Goal: Find specific page/section: Find specific page/section

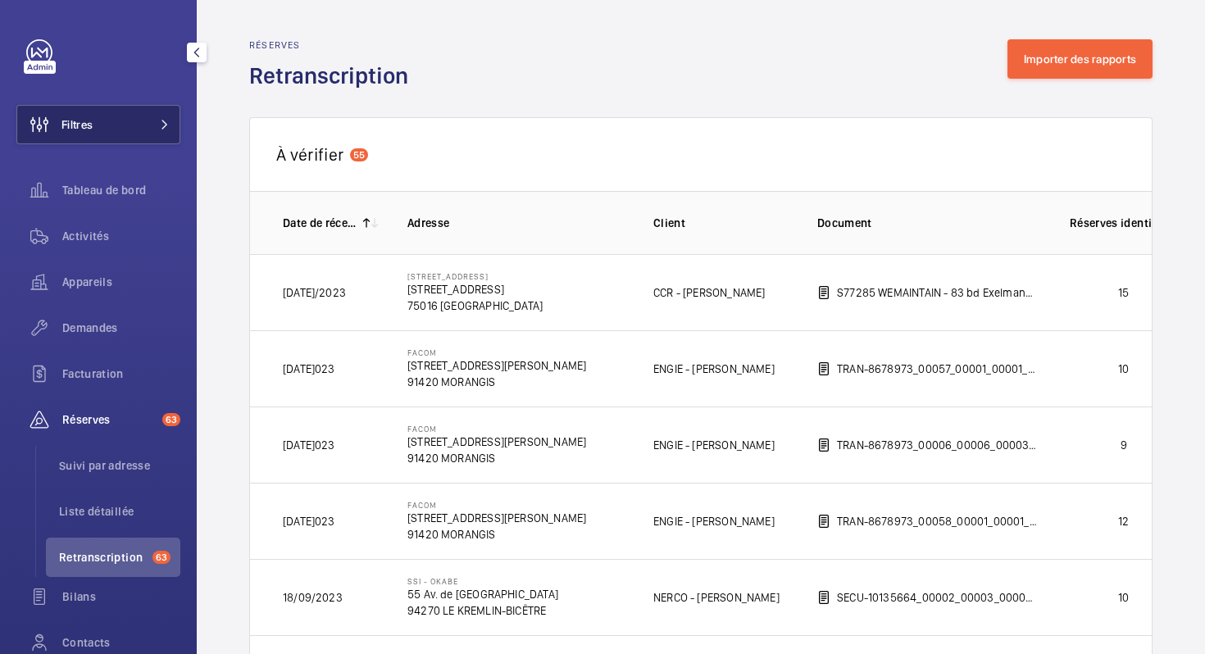
click at [117, 127] on button "Filtres" at bounding box center [98, 124] width 164 height 39
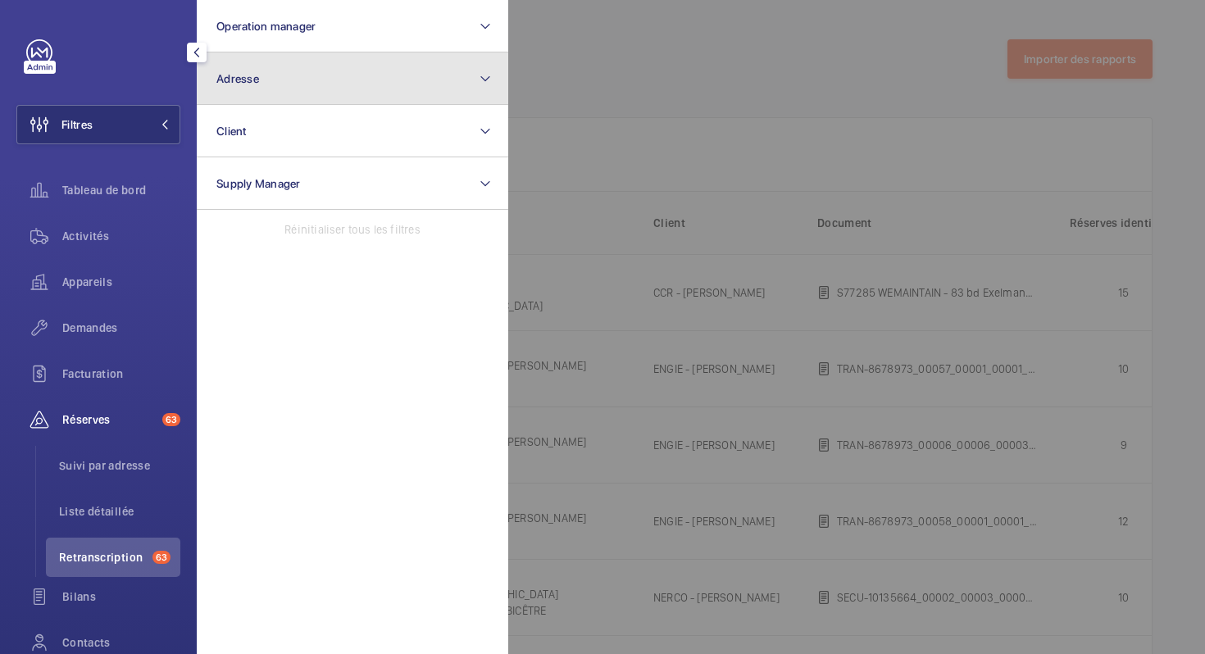
click at [246, 91] on button "Adresse" at bounding box center [353, 78] width 312 height 52
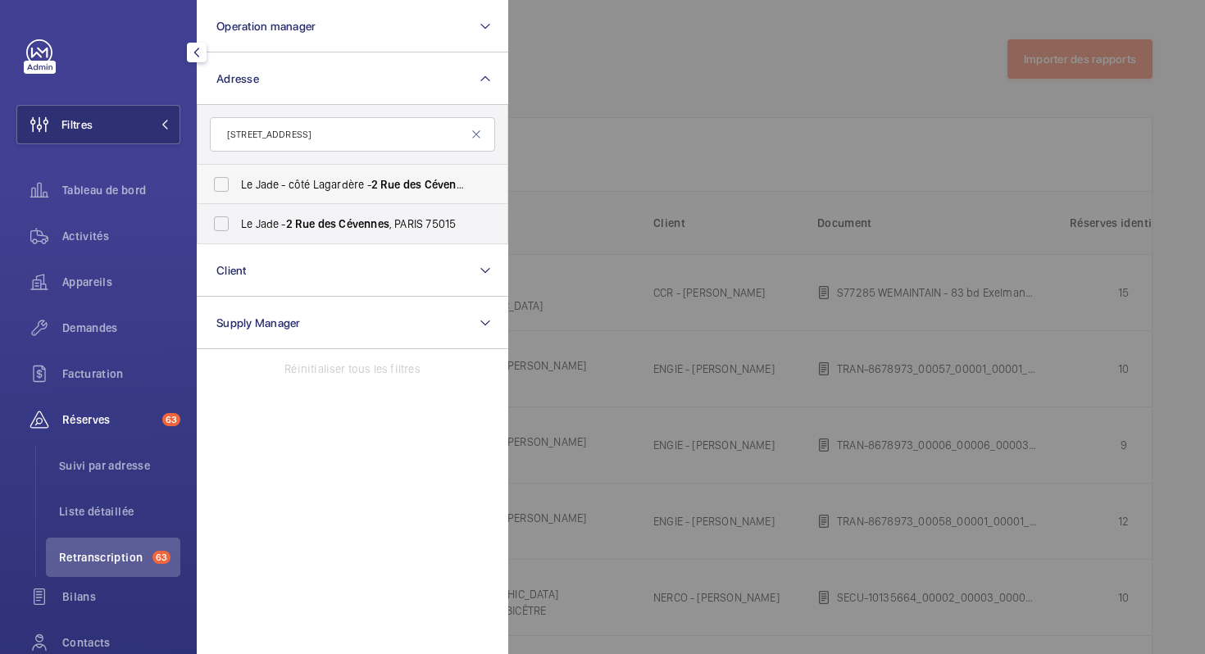
type input "[STREET_ADDRESS]"
click at [251, 192] on span "Le Jade - côté Lagardère - [STREET_ADDRESS]" at bounding box center [354, 184] width 226 height 16
click at [238, 192] on input "Le Jade - côté Lagardère - [STREET_ADDRESS]" at bounding box center [221, 184] width 33 height 33
checkbox input "true"
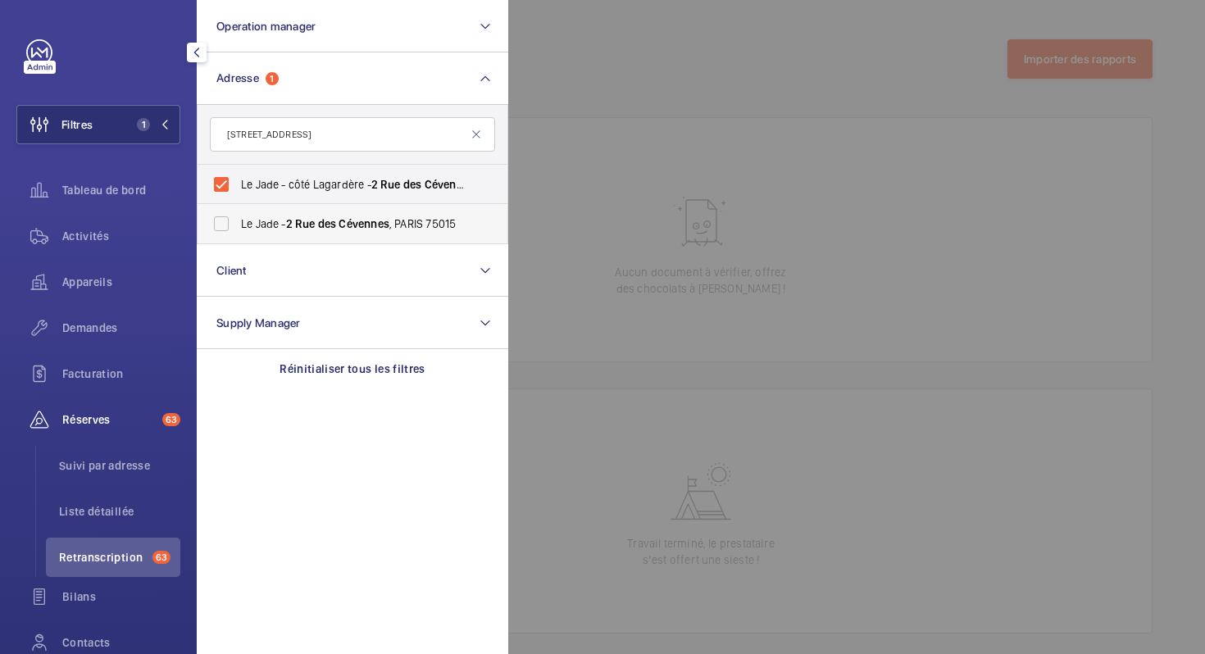
click at [254, 221] on span "Le Jade - [STREET_ADDRESS]" at bounding box center [354, 224] width 226 height 16
click at [238, 221] on input "Le Jade - [STREET_ADDRESS]" at bounding box center [221, 223] width 33 height 33
checkbox input "true"
click at [592, 85] on div at bounding box center [1110, 327] width 1205 height 654
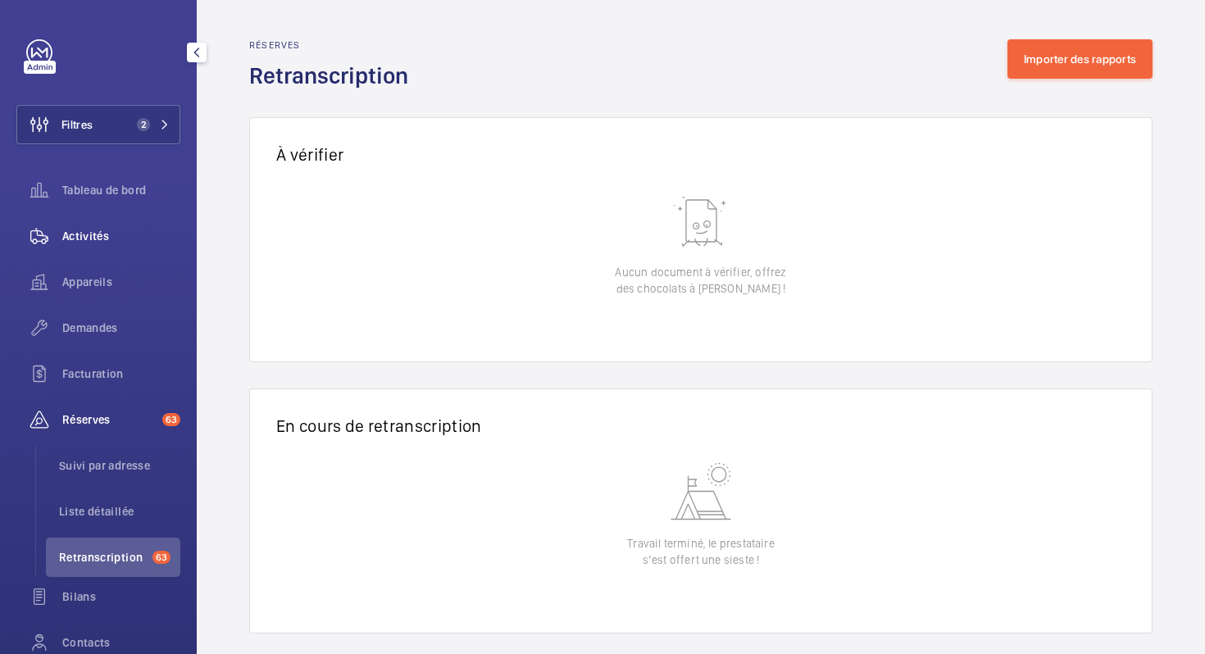
click at [109, 239] on span "Activités" at bounding box center [121, 236] width 118 height 16
